Goal: Transaction & Acquisition: Download file/media

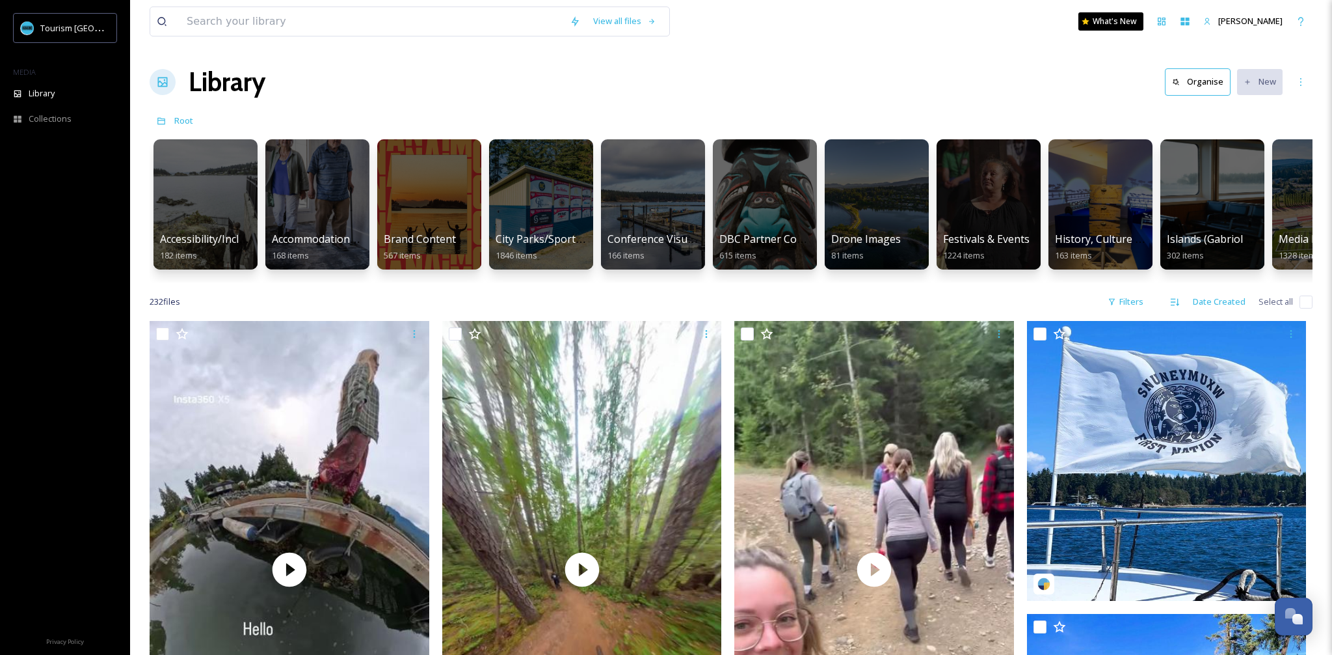
click at [347, 40] on div "View all files What's New [PERSON_NAME]" at bounding box center [731, 21] width 1163 height 43
click at [338, 25] on input at bounding box center [371, 21] width 383 height 29
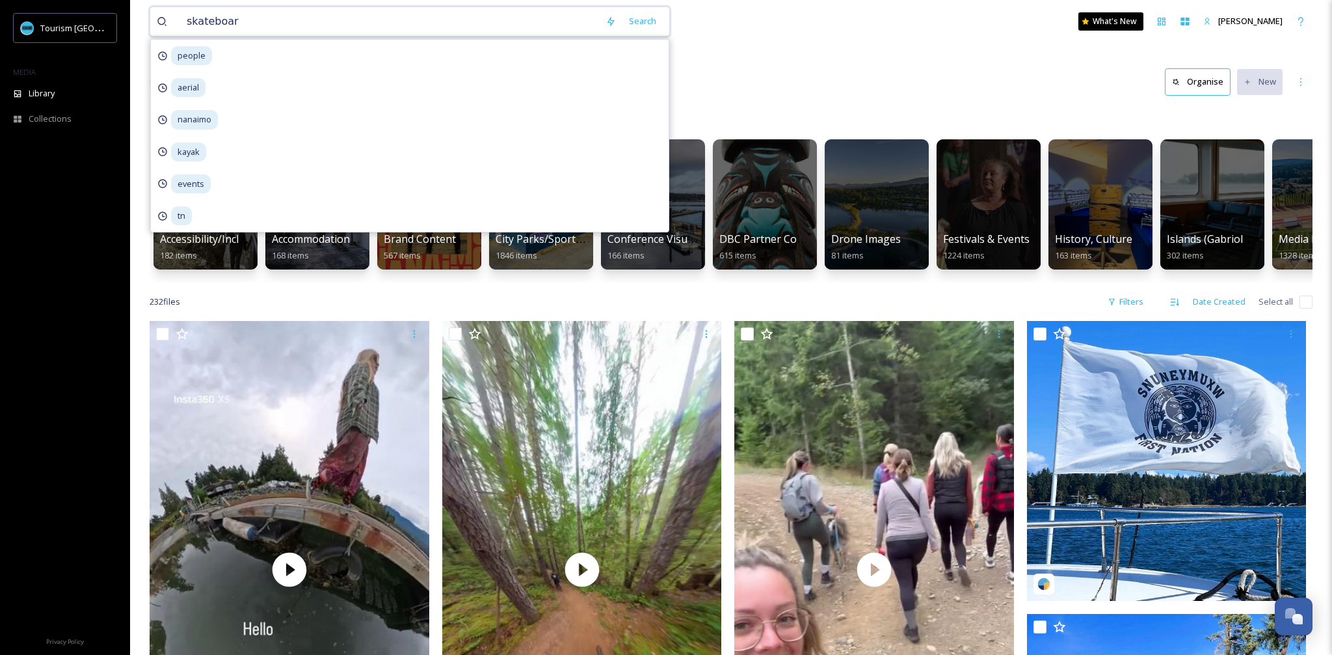
type input "skateboard"
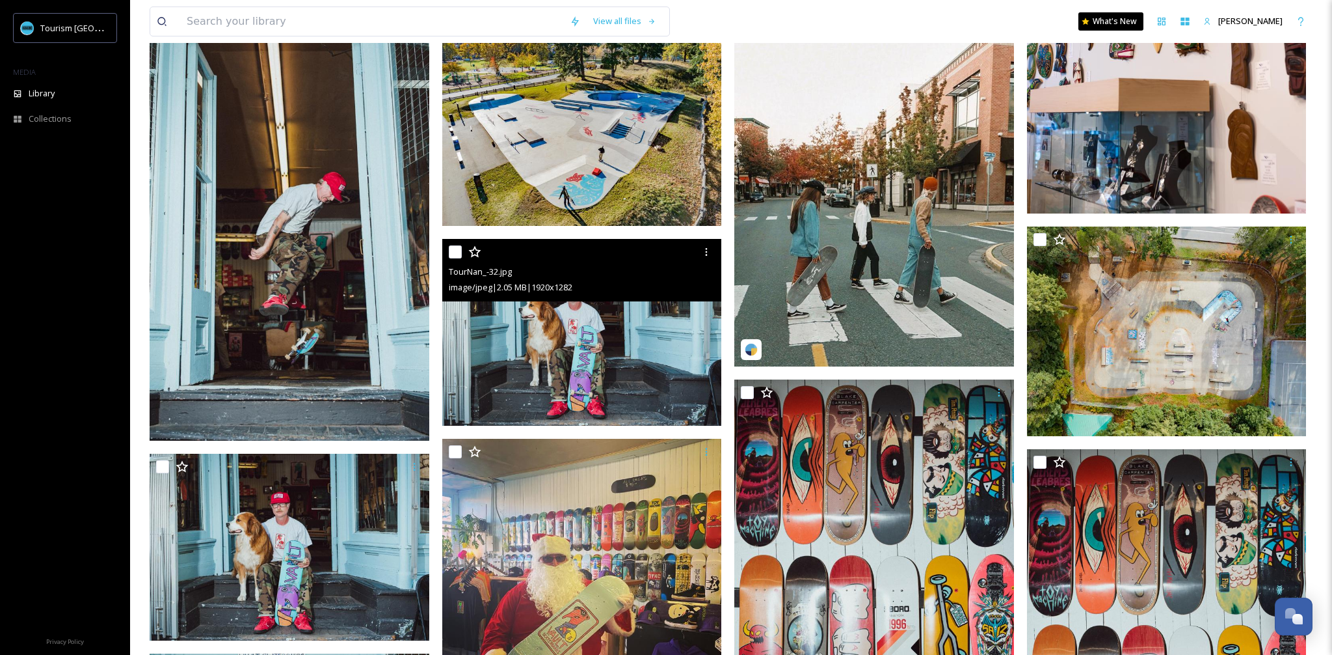
scroll to position [380, 0]
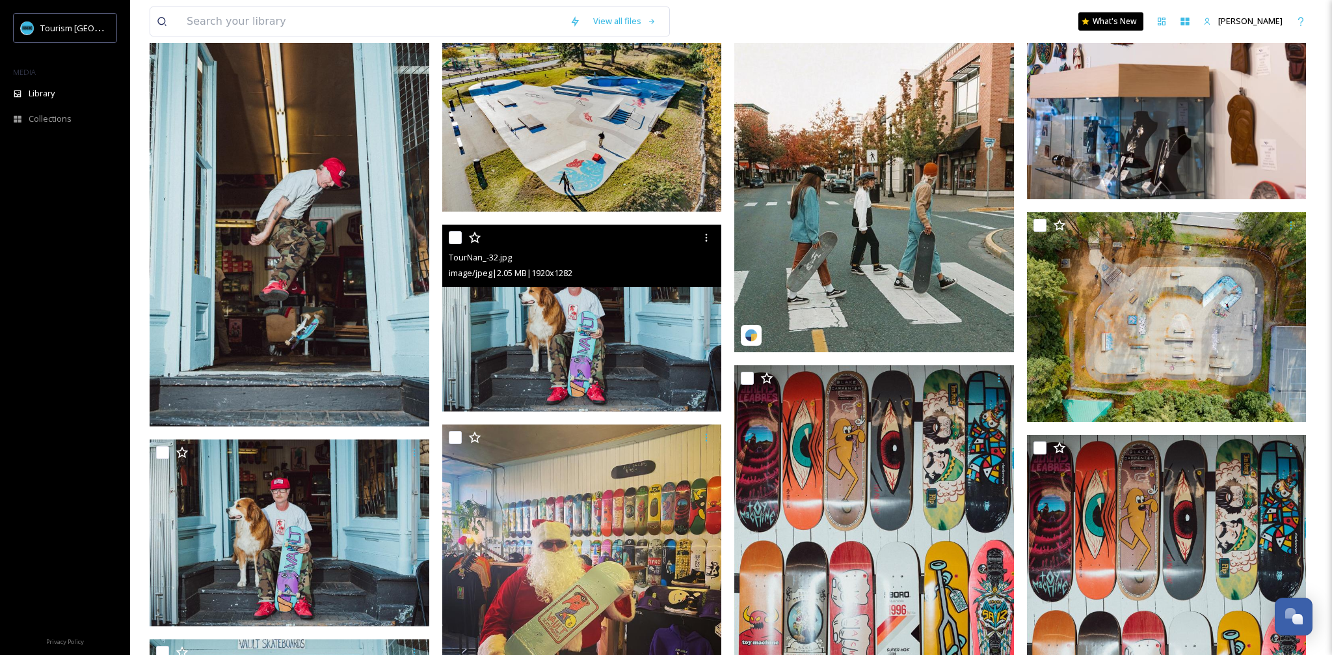
click at [565, 320] on img at bounding box center [582, 317] width 280 height 187
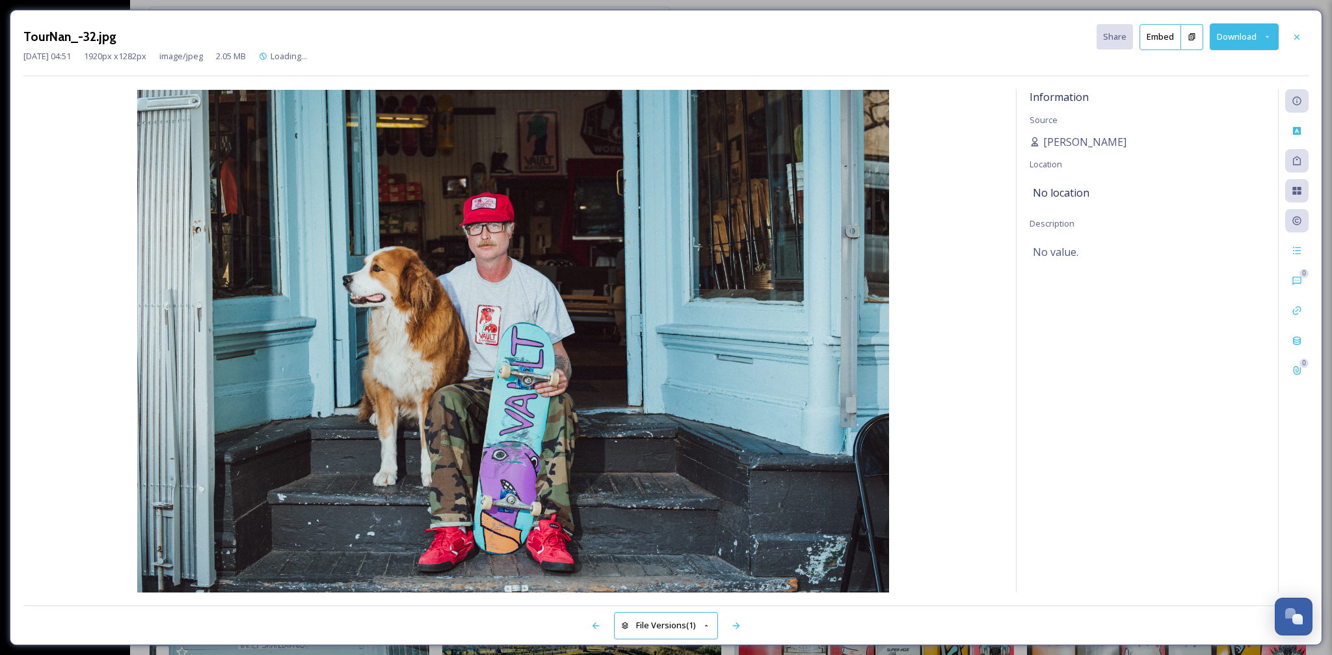
click at [1245, 36] on button "Download" at bounding box center [1244, 36] width 69 height 27
click at [1237, 87] on span "Download Medium (1080 x 721)" at bounding box center [1209, 92] width 120 height 12
click at [1299, 30] on div at bounding box center [1297, 36] width 23 height 23
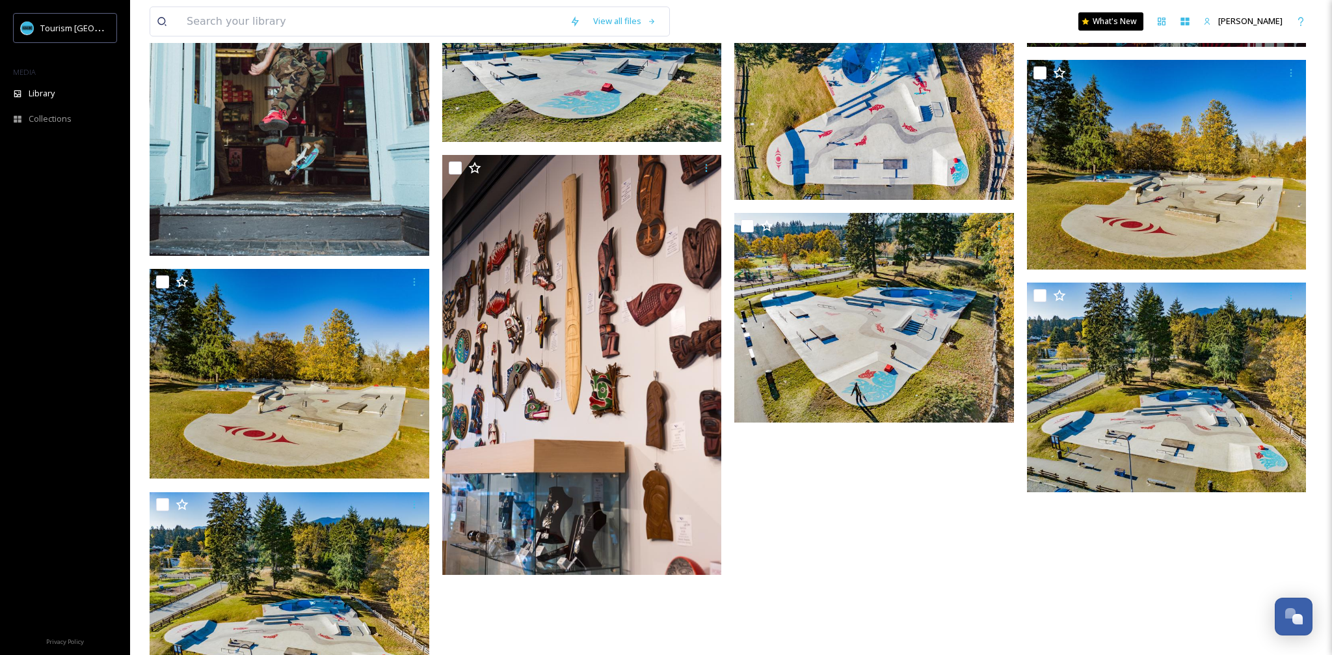
scroll to position [1256, 0]
